Goal: Task Accomplishment & Management: Use online tool/utility

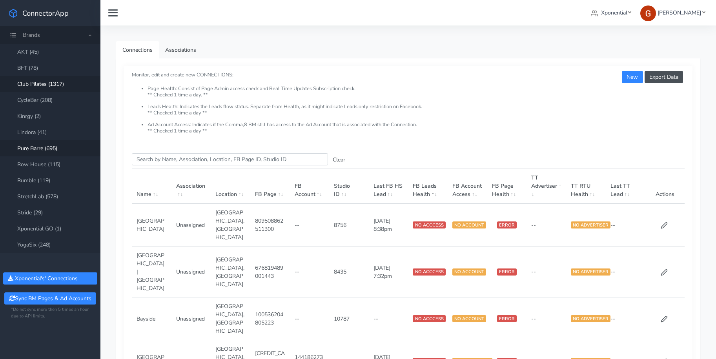
click at [44, 83] on link "Club Pilates (1317)" at bounding box center [50, 84] width 100 height 16
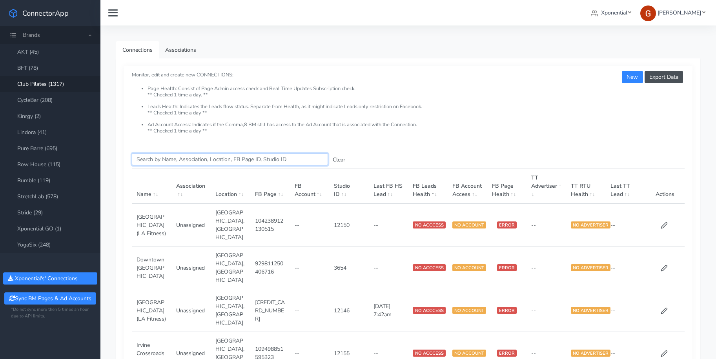
click at [179, 160] on input "Search this table" at bounding box center [230, 159] width 196 height 12
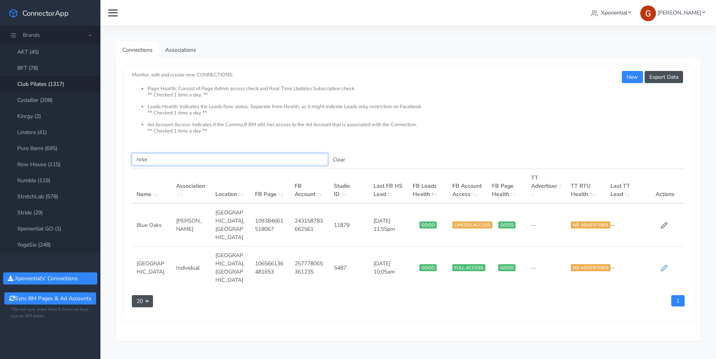
type input "rose"
click at [664, 265] on icon at bounding box center [664, 268] width 7 height 7
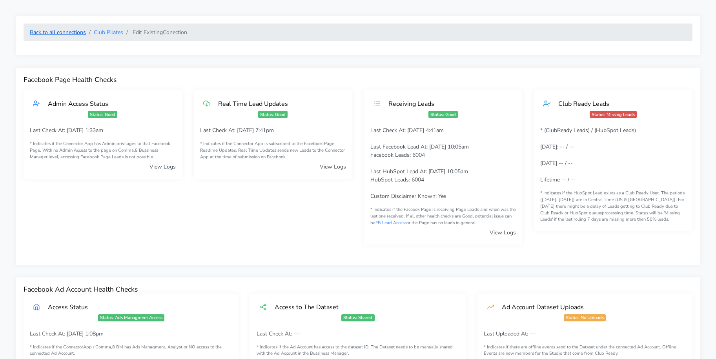
click at [47, 35] on link "Back to all connections" at bounding box center [58, 32] width 56 height 7
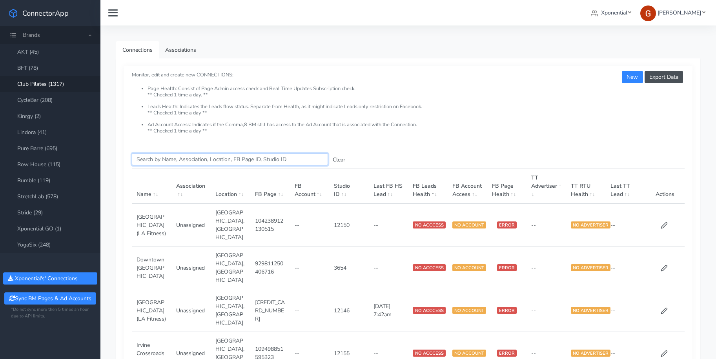
click at [177, 161] on input "Search this table" at bounding box center [230, 159] width 196 height 12
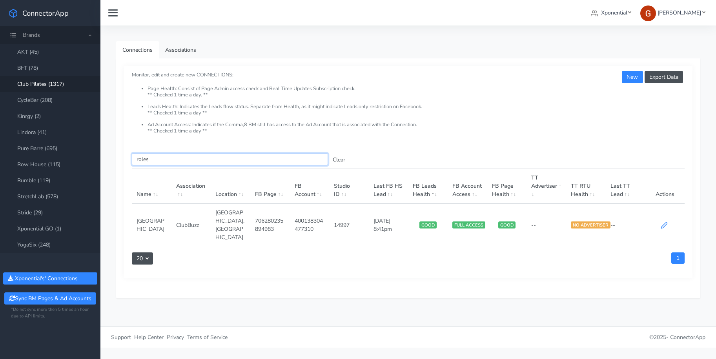
type input "roles"
click at [666, 223] on icon at bounding box center [664, 226] width 6 height 6
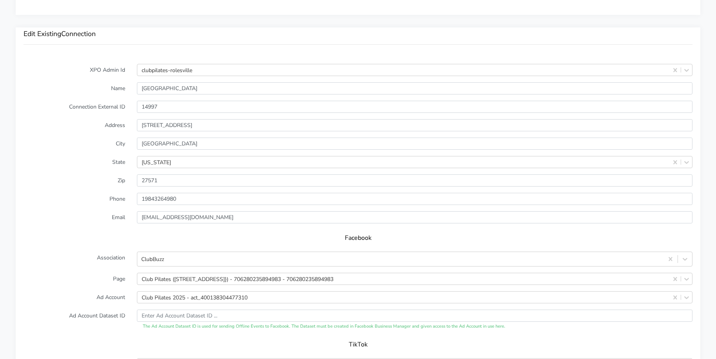
scroll to position [569, 0]
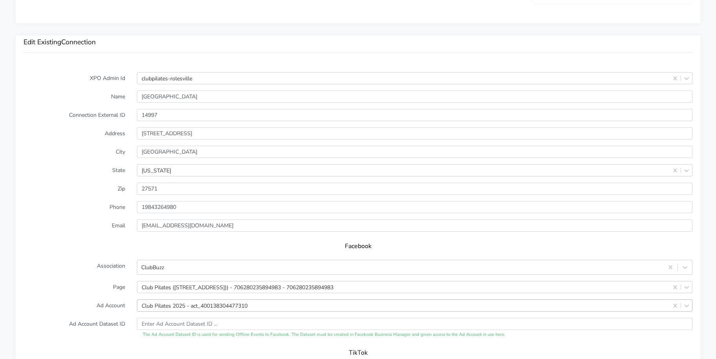
click at [186, 306] on div "Club Pilates 2025 - act_400138304477310" at bounding box center [415, 306] width 556 height 12
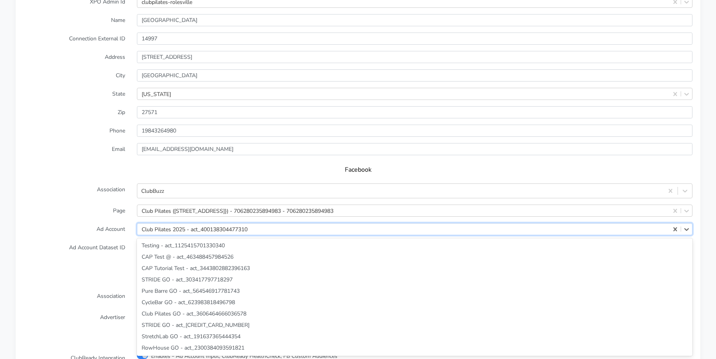
scroll to position [6523, 0]
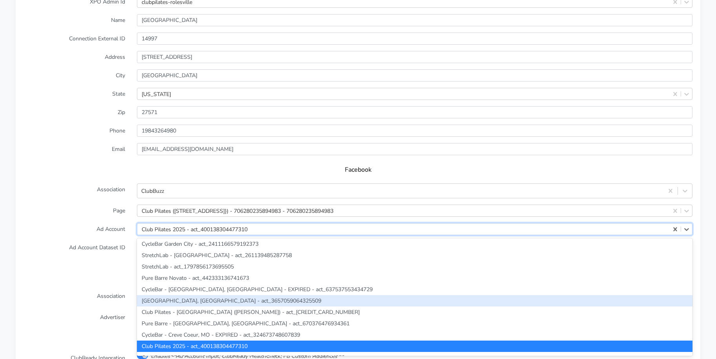
paste input "132864419612523"
type input "132864419612523"
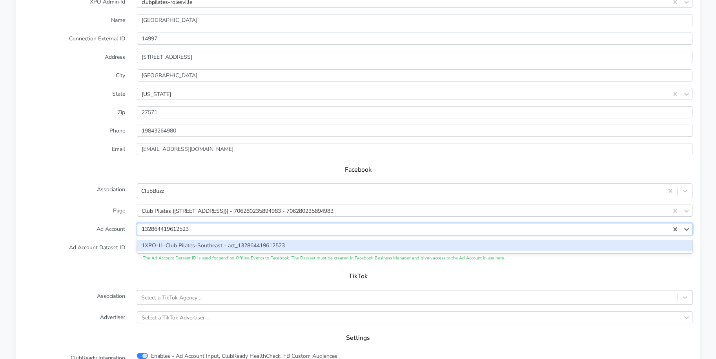
scroll to position [0, 0]
click at [181, 244] on div "1XPO-JL-Club Pilates-Southeast - act_132864419612523" at bounding box center [415, 245] width 556 height 11
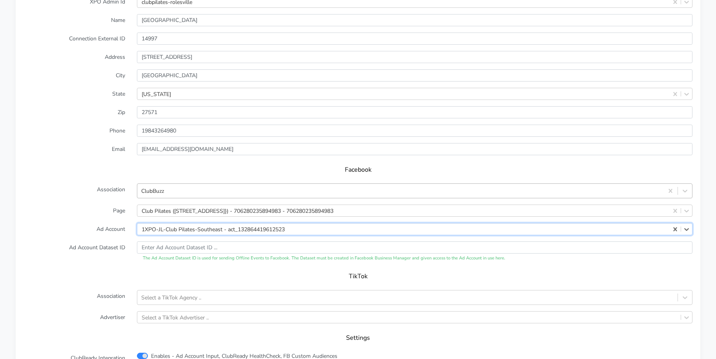
click at [166, 192] on div "ClubBuzz" at bounding box center [400, 191] width 526 height 13
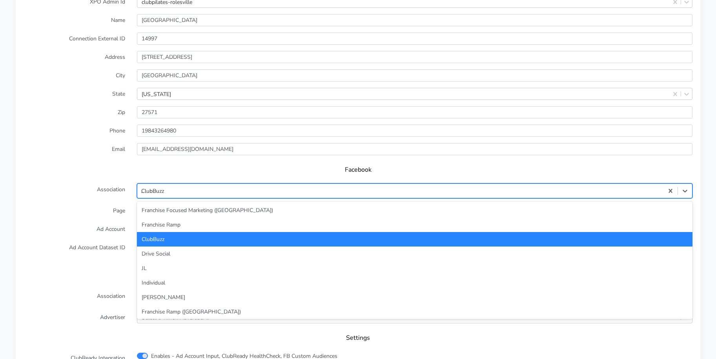
type input "JL"
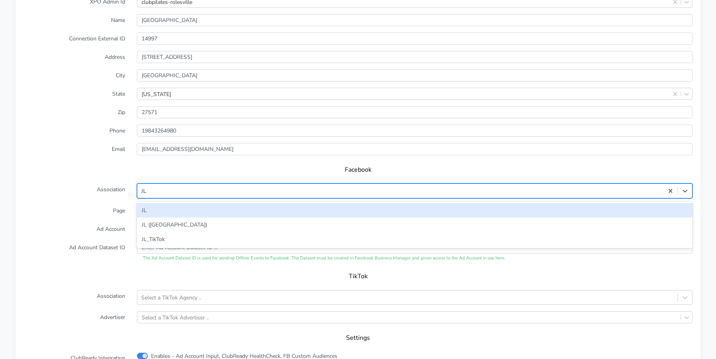
click at [164, 210] on div "JL" at bounding box center [415, 210] width 556 height 15
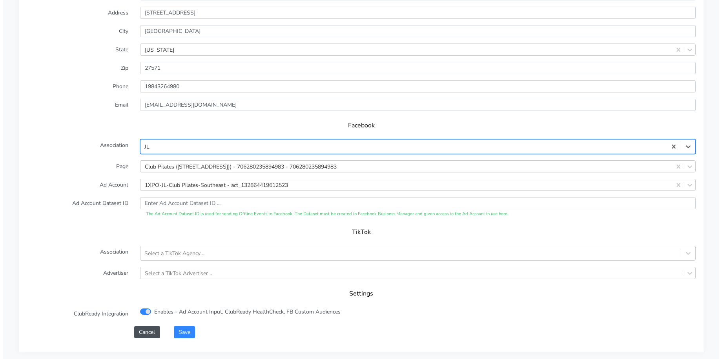
scroll to position [761, 0]
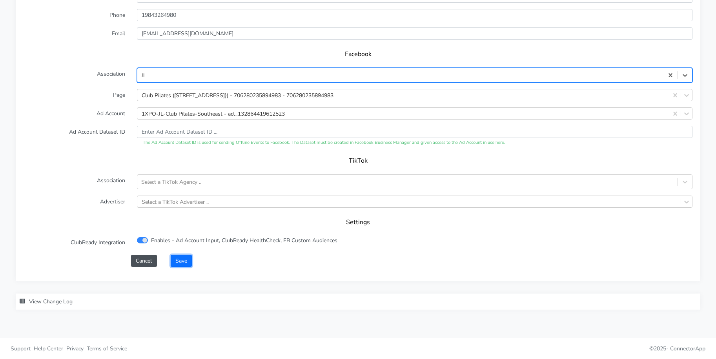
click at [181, 258] on button "Save" at bounding box center [181, 261] width 21 height 12
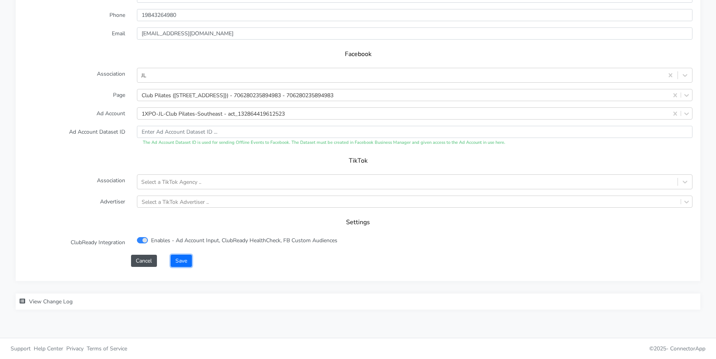
click at [186, 262] on button "Save" at bounding box center [181, 261] width 21 height 12
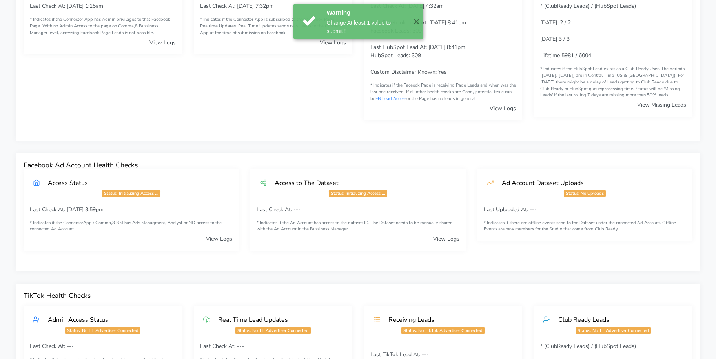
scroll to position [0, 0]
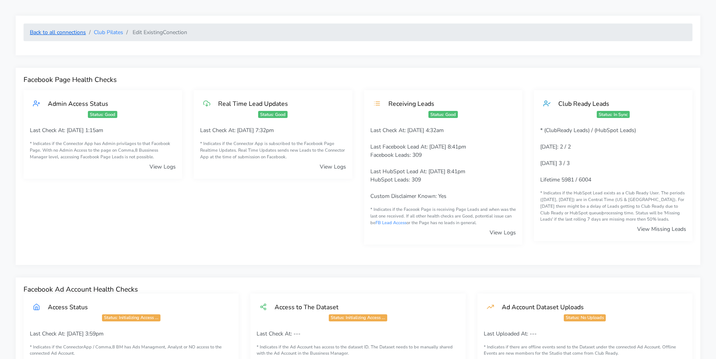
click at [54, 33] on link "Back to all connections" at bounding box center [58, 32] width 56 height 7
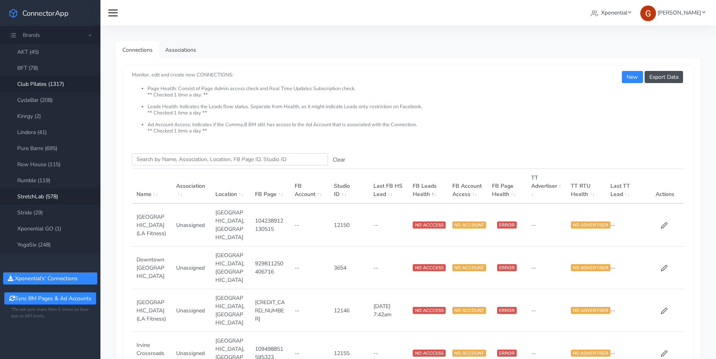
click at [35, 195] on link "StretchLab (578)" at bounding box center [50, 197] width 100 height 16
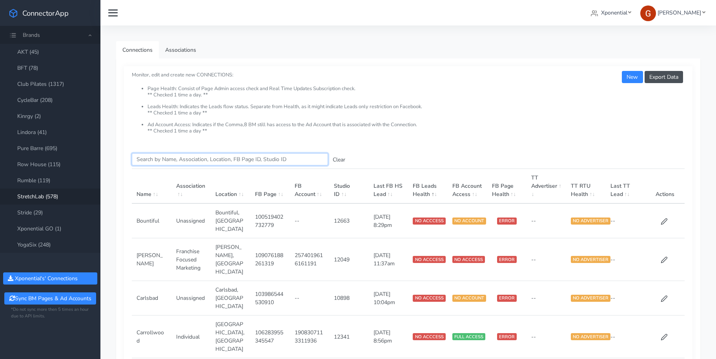
click at [148, 165] on input "Search this table" at bounding box center [230, 159] width 196 height 12
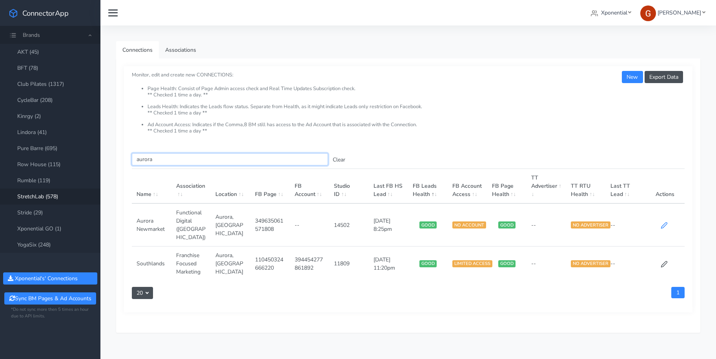
type input "aurora"
click at [667, 222] on icon at bounding box center [664, 225] width 7 height 7
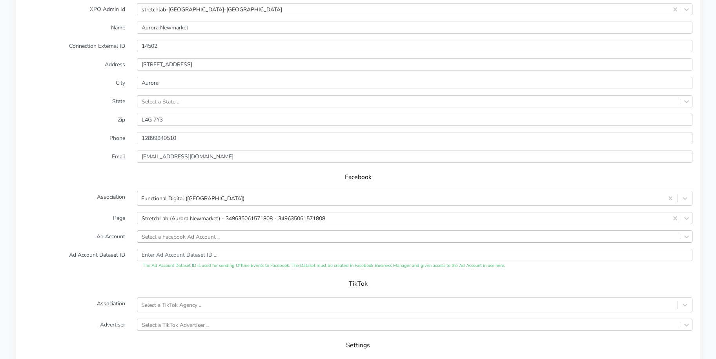
scroll to position [605, 0]
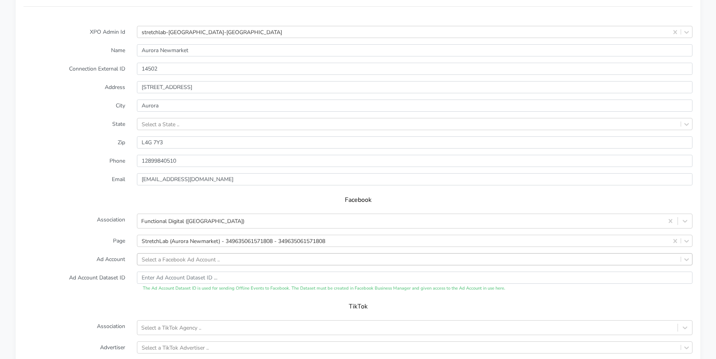
click at [197, 257] on div "Select a Facebook Ad Account .." at bounding box center [415, 260] width 556 height 12
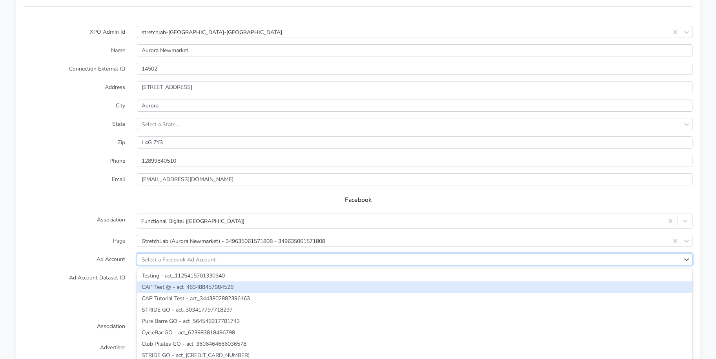
scroll to position [635, 0]
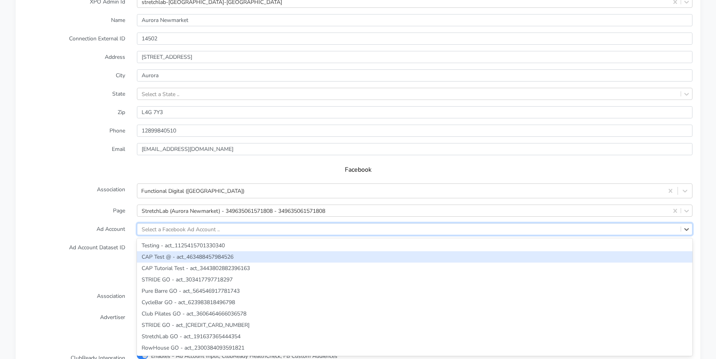
paste input "1938096746695499"
type input "1938096746695499"
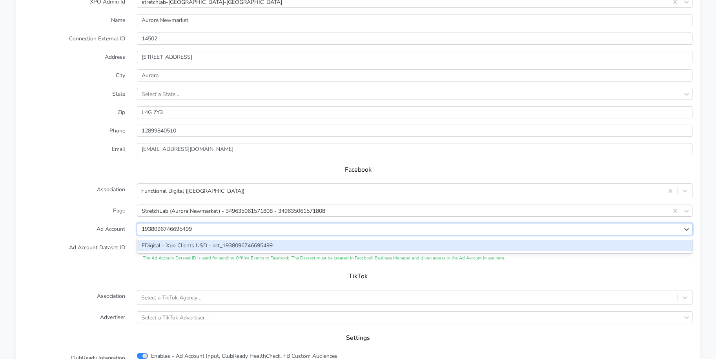
click at [186, 244] on div "FDigital - Xpo Clients USD - act_1938096746695499" at bounding box center [415, 245] width 556 height 11
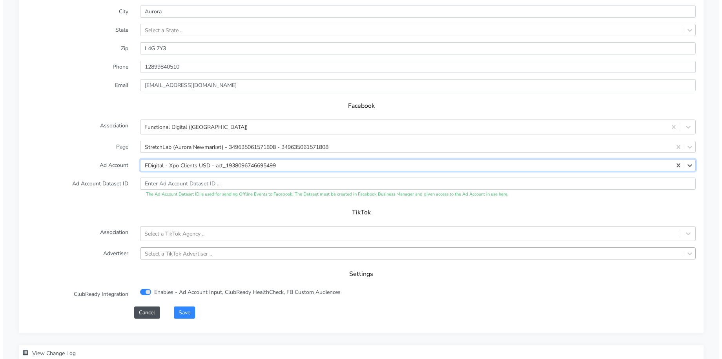
scroll to position [700, 0]
click at [179, 315] on button "Save" at bounding box center [181, 312] width 21 height 12
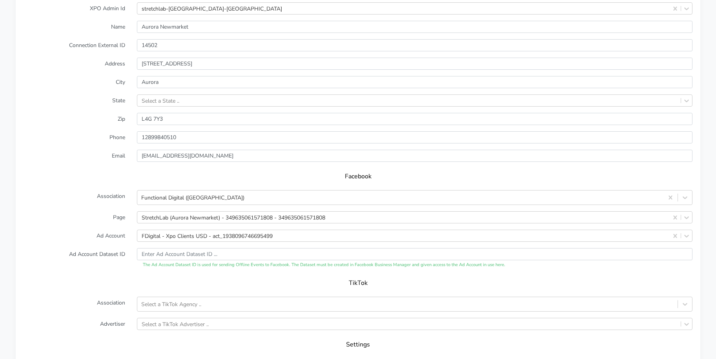
scroll to position [715, 0]
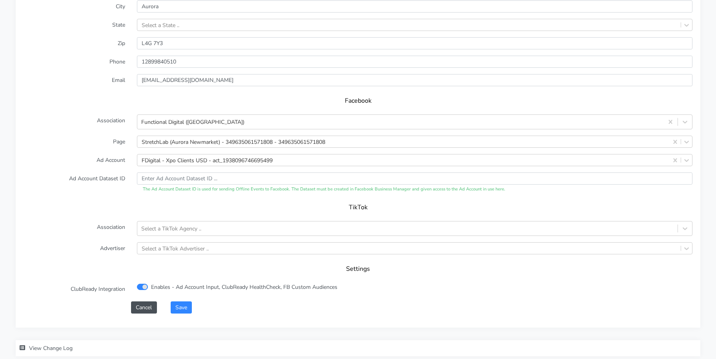
click at [190, 314] on div "XPO Admin Id stretchlab-[GEOGRAPHIC_DATA]-[GEOGRAPHIC_DATA] Name [GEOGRAPHIC_DA…" at bounding box center [358, 123] width 685 height 409
click at [188, 308] on button "Save" at bounding box center [181, 308] width 21 height 12
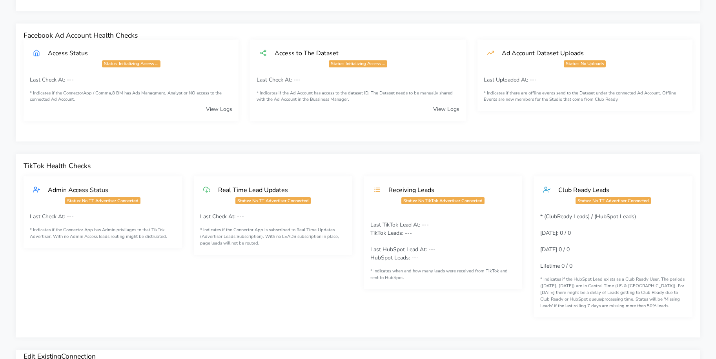
scroll to position [0, 0]
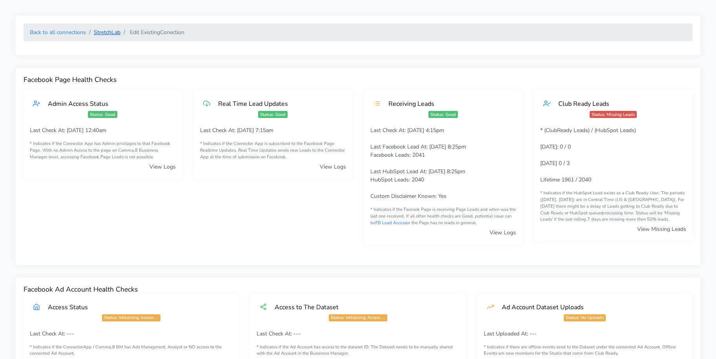
click at [104, 29] on link "StretchLab" at bounding box center [107, 32] width 27 height 7
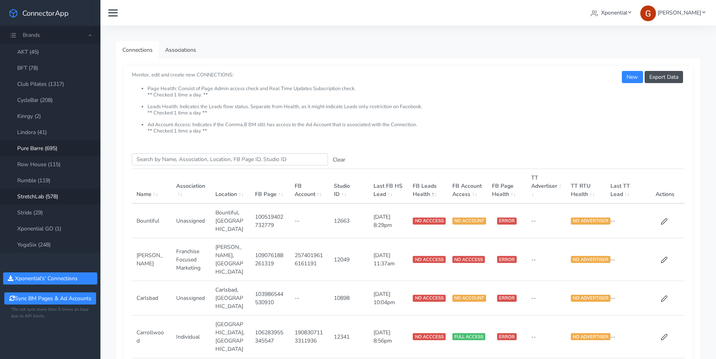
click at [40, 151] on link "Pure Barre (695)" at bounding box center [50, 148] width 100 height 16
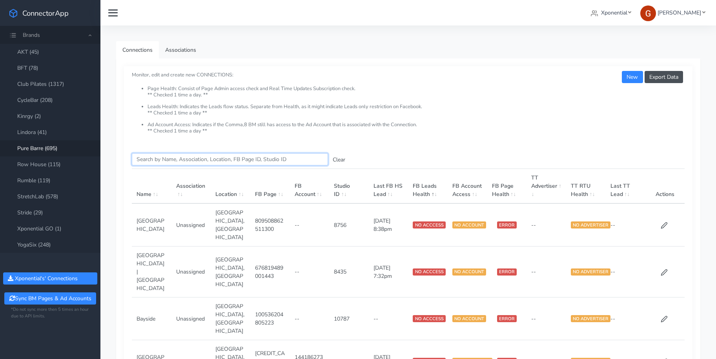
click at [162, 159] on input "Search this table" at bounding box center [230, 159] width 196 height 12
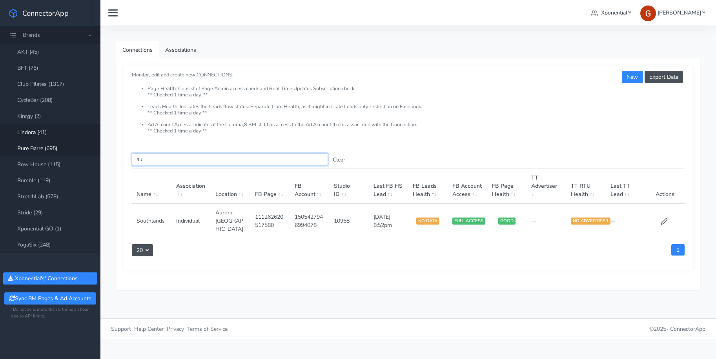
type input "a"
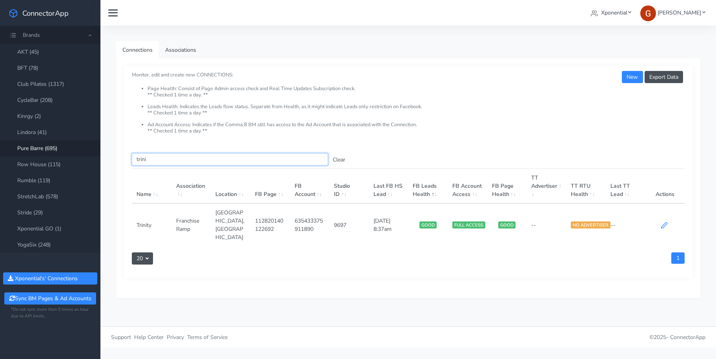
type input "trini"
click at [664, 223] on icon at bounding box center [664, 226] width 6 height 6
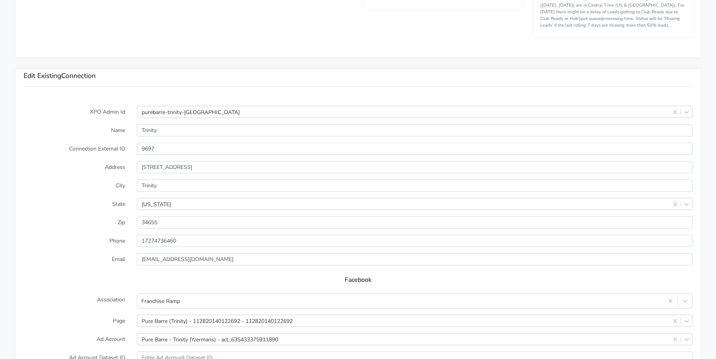
scroll to position [686, 0]
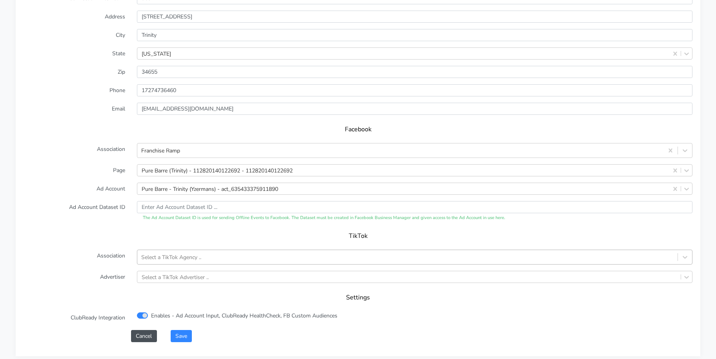
click at [179, 259] on div "Select a TikTok Agency .." at bounding box center [415, 257] width 556 height 15
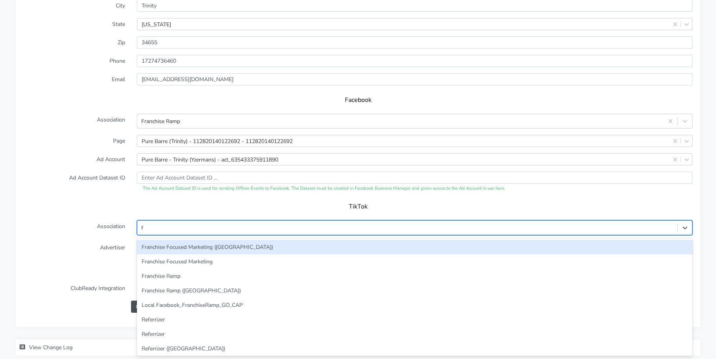
type input "f"
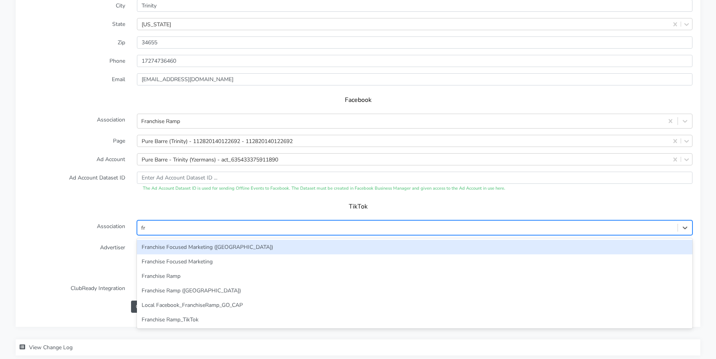
type input "fra"
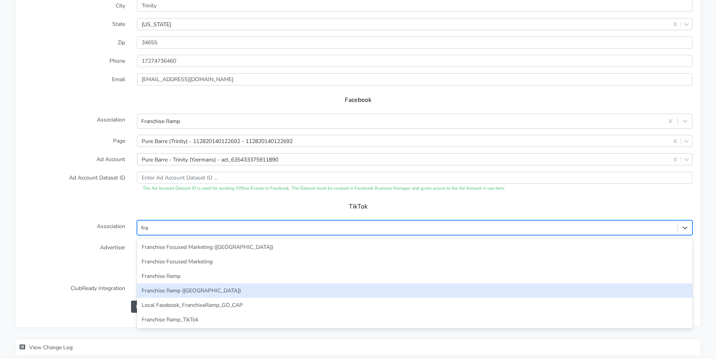
click at [168, 274] on div "Franchise Ramp" at bounding box center [415, 276] width 556 height 15
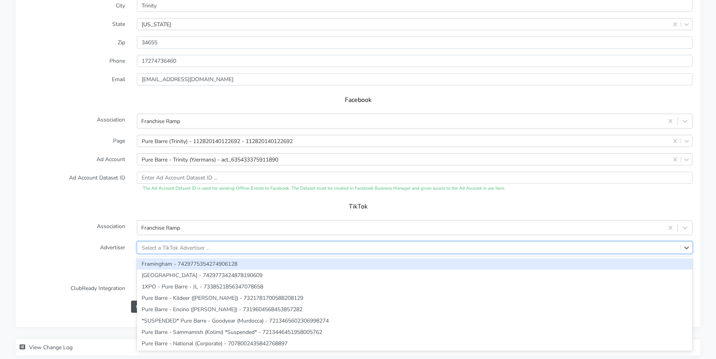
click at [169, 250] on div "Select a TikTok Advertiser .." at bounding box center [175, 248] width 67 height 8
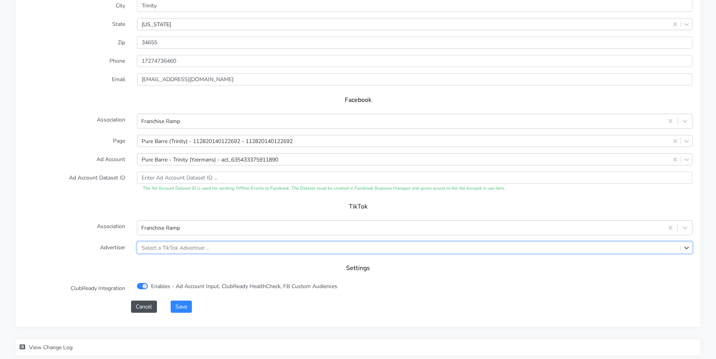
paste input "7218325937924931585"
type input "7218325937924931585"
click at [103, 241] on form "XPO Admin Id purebarre-trinity-fl Name Trinity Connection External ID 9697 Addr…" at bounding box center [358, 119] width 669 height 387
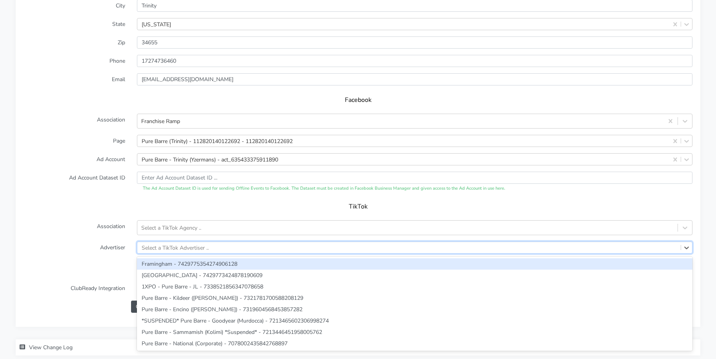
click at [163, 252] on div "Select a TikTok Advertiser .." at bounding box center [175, 248] width 67 height 8
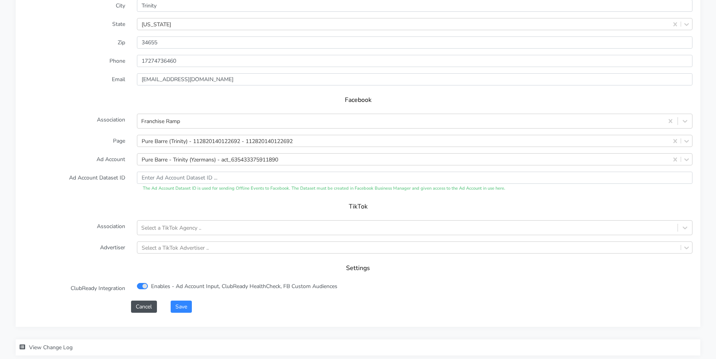
click at [82, 236] on form "XPO Admin Id purebarre-trinity-fl Name Trinity Connection External ID 9697 Addr…" at bounding box center [358, 119] width 669 height 387
click at [145, 306] on button "Cancel" at bounding box center [144, 307] width 26 height 12
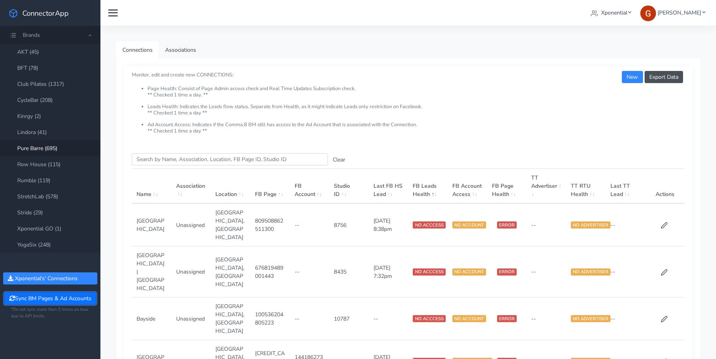
click at [47, 299] on button "Sync BM Pages & Ad Accounts" at bounding box center [49, 299] width 91 height 12
